Goal: Check status: Check status

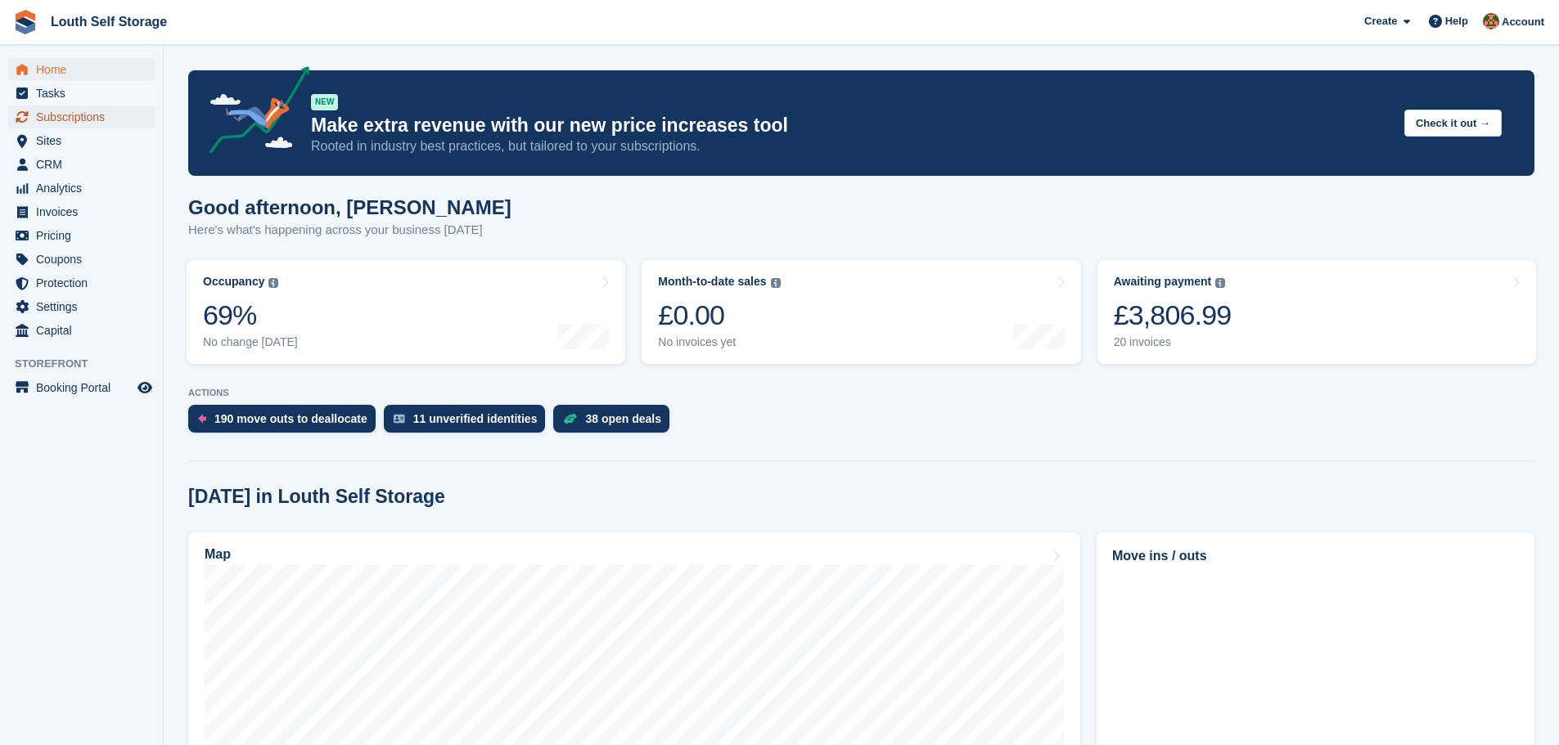
click at [74, 118] on span "Subscriptions" at bounding box center [85, 117] width 98 height 23
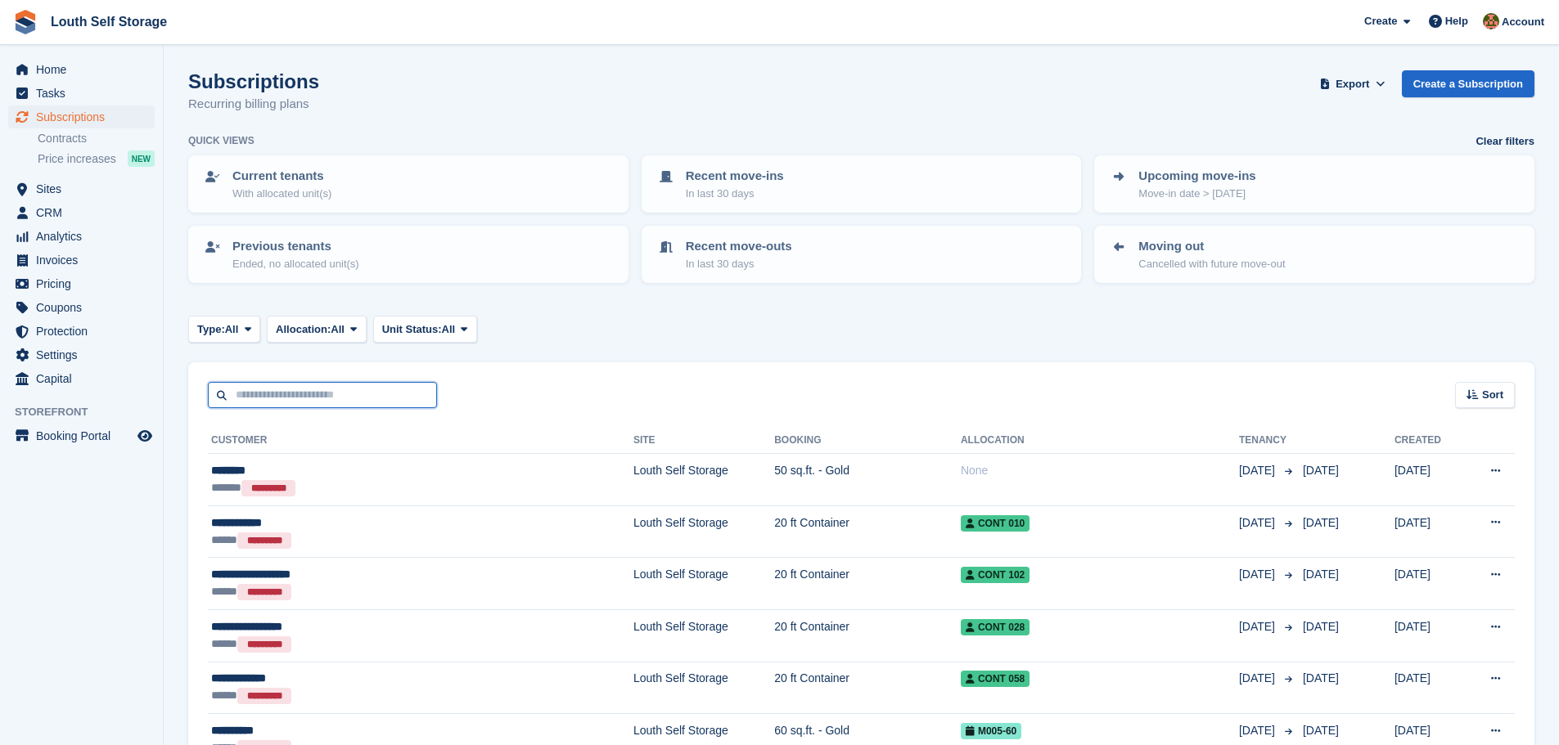
click at [260, 399] on input "text" at bounding box center [322, 395] width 229 height 27
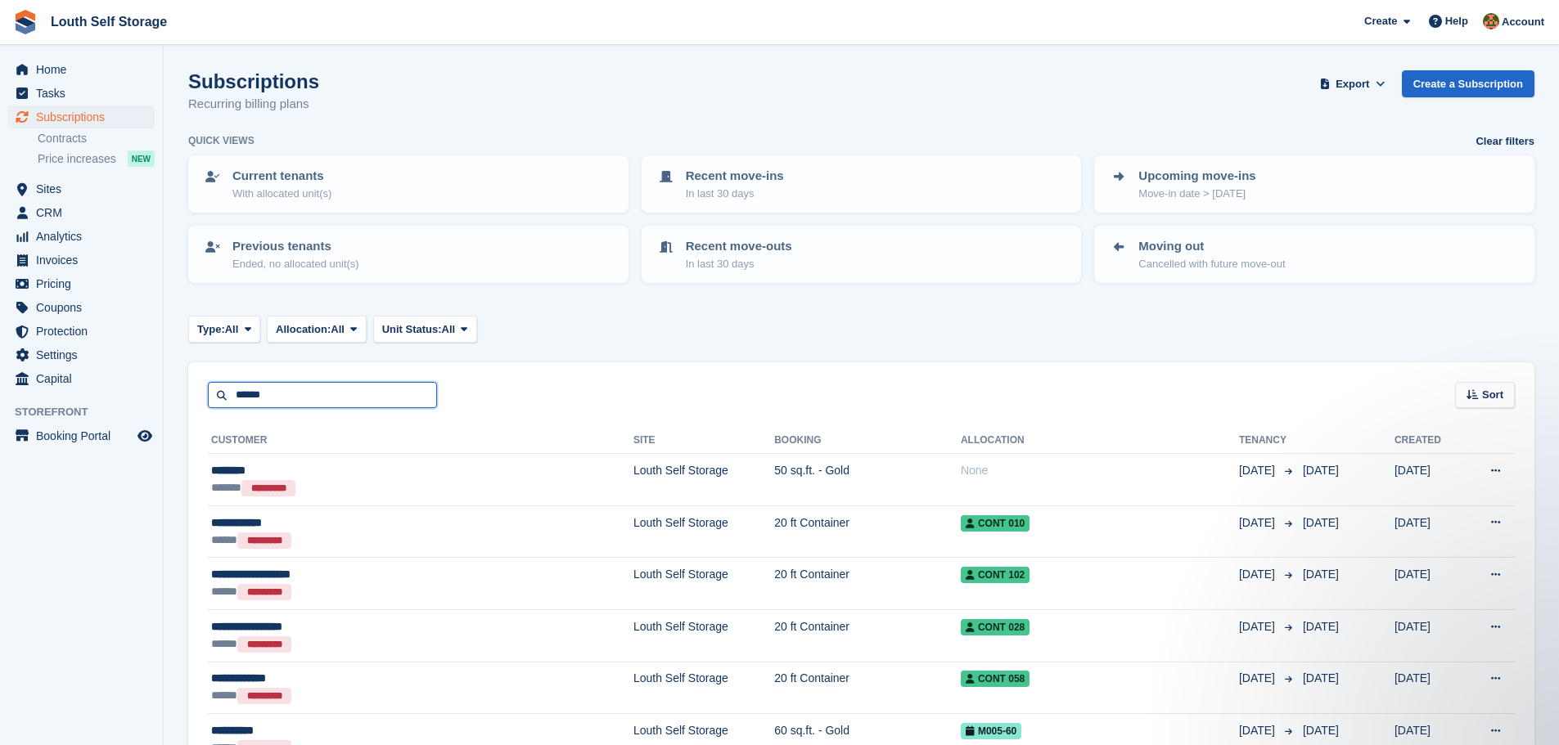
type input "******"
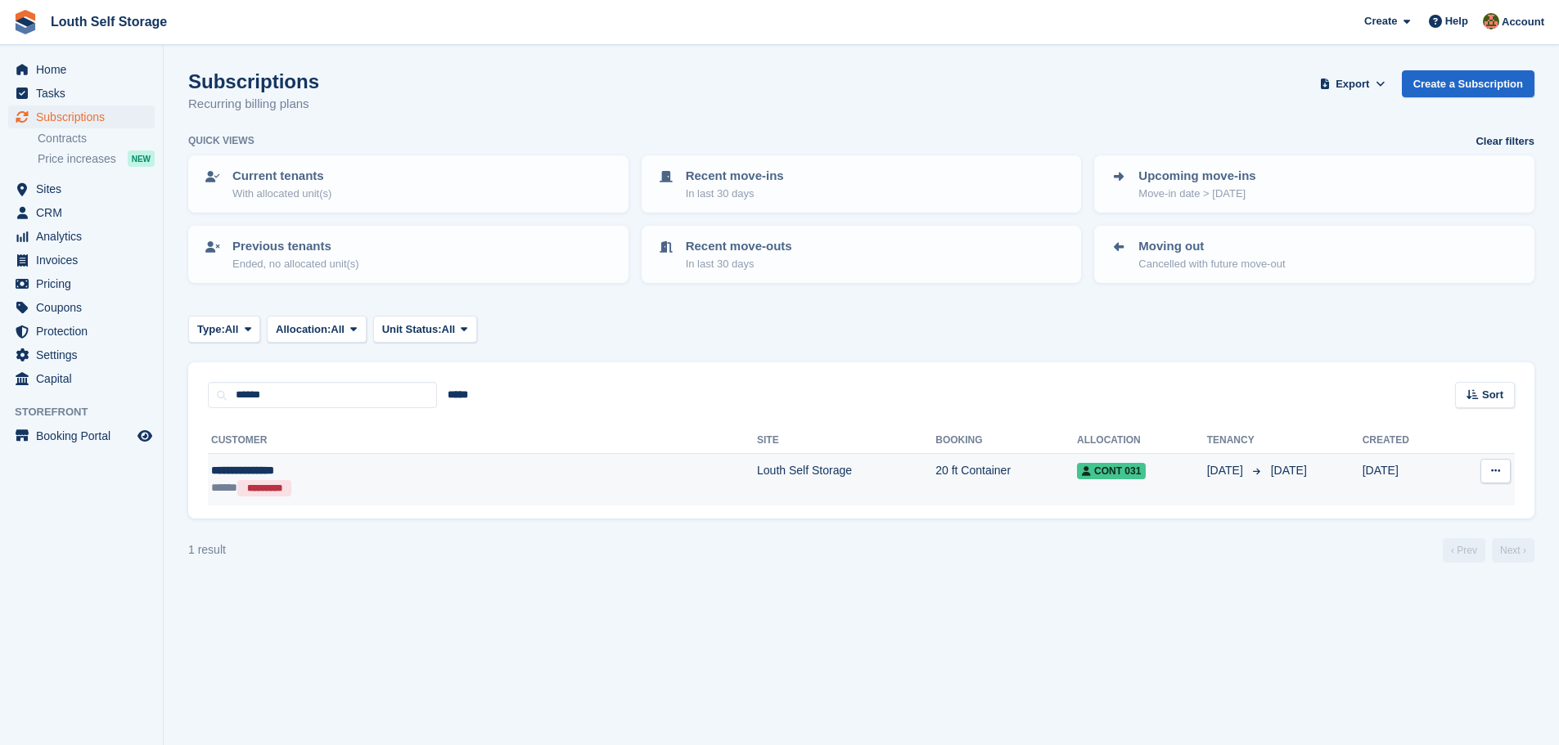
click at [935, 489] on td "20 ft Container" at bounding box center [1006, 480] width 142 height 52
